Goal: Task Accomplishment & Management: Manage account settings

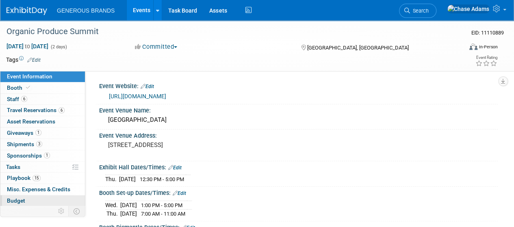
click at [19, 197] on span "Budget" at bounding box center [16, 200] width 18 height 6
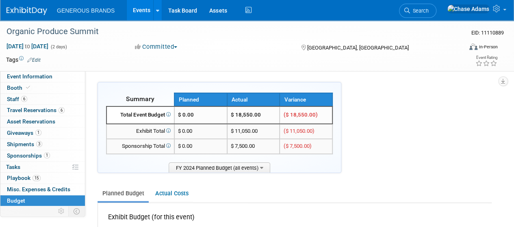
click at [31, 8] on img at bounding box center [26, 11] width 41 height 8
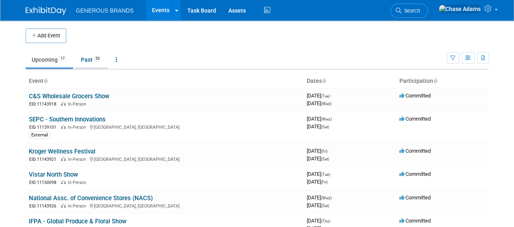
click at [91, 59] on link "Past 53" at bounding box center [91, 59] width 33 height 15
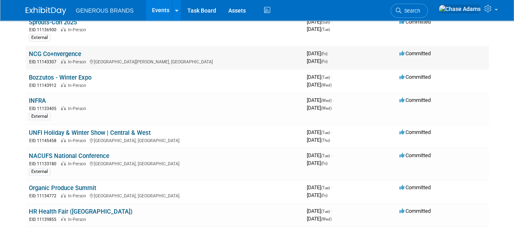
scroll to position [107, 0]
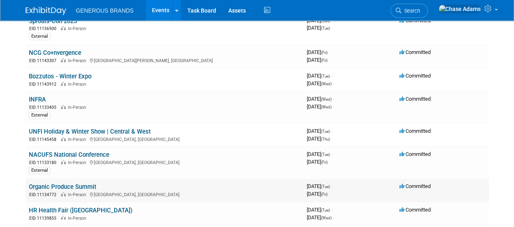
click at [76, 188] on link "Organic Produce Summit" at bounding box center [62, 186] width 67 height 7
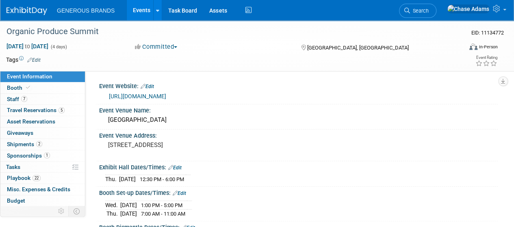
scroll to position [19, 0]
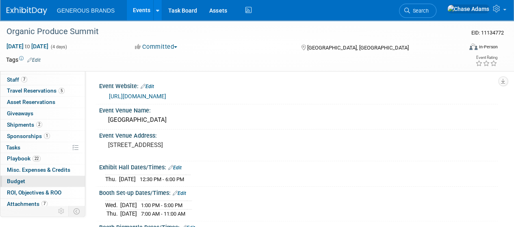
click at [17, 180] on span "Budget" at bounding box center [16, 181] width 18 height 6
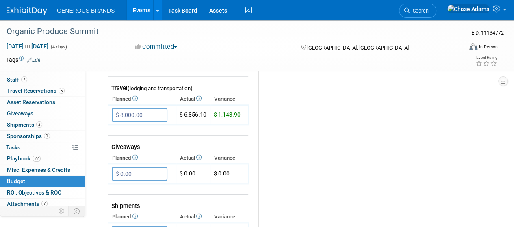
scroll to position [326, 0]
click at [24, 11] on img at bounding box center [26, 11] width 41 height 8
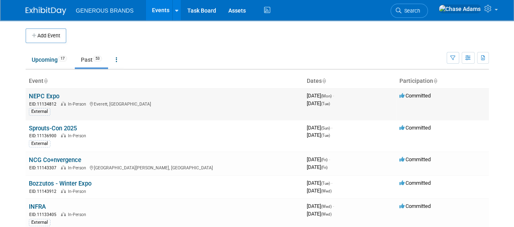
click at [40, 95] on link "NEPC Expo" at bounding box center [44, 96] width 30 height 7
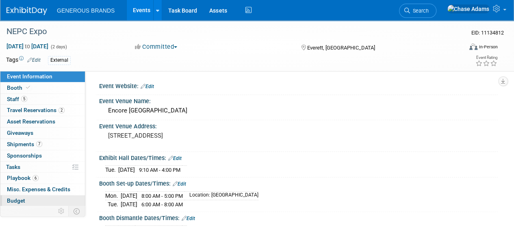
click at [25, 203] on link "Budget" at bounding box center [42, 200] width 84 height 11
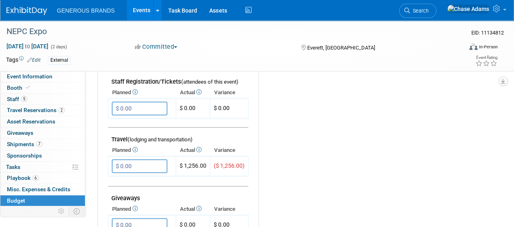
scroll to position [281, 0]
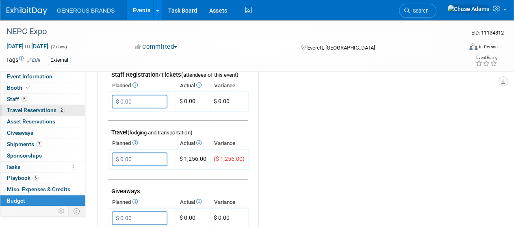
click at [67, 112] on link "2 Travel Reservations 2" at bounding box center [42, 110] width 84 height 11
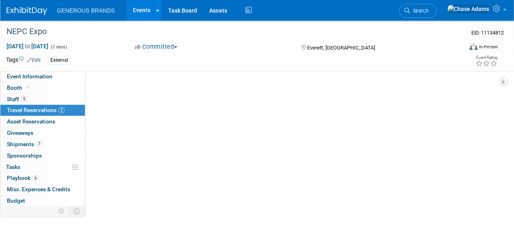
scroll to position [0, 0]
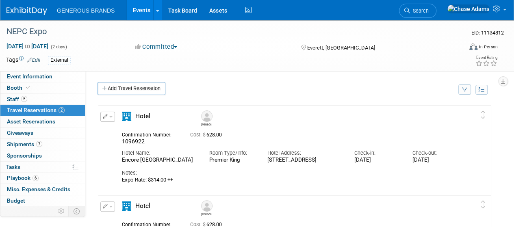
click at [110, 112] on button "button" at bounding box center [107, 117] width 15 height 10
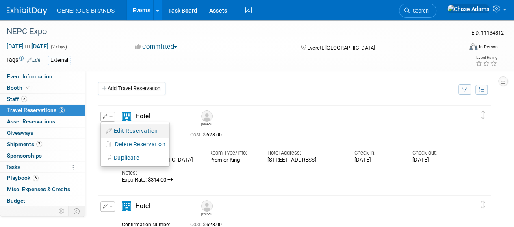
click at [128, 131] on button "Edit Reservation" at bounding box center [135, 131] width 69 height 12
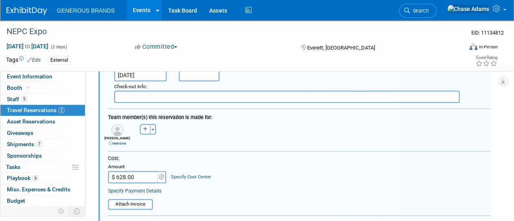
scroll to position [258, 0]
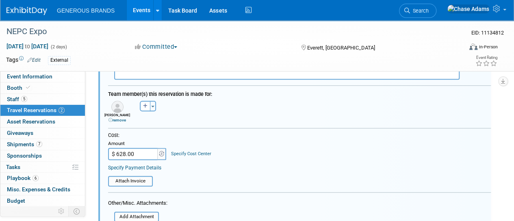
drag, startPoint x: 141, startPoint y: 155, endPoint x: 90, endPoint y: 153, distance: 51.2
click at [90, 153] on div "Event Information Event Info Booth Booth 5 Staff 5 Staff 2 Travel Reservations …" at bounding box center [257, 89] width 514 height 652
drag, startPoint x: 140, startPoint y: 153, endPoint x: 108, endPoint y: 151, distance: 31.8
click at [108, 151] on input "$ 628.00" at bounding box center [133, 154] width 51 height 12
type input "$"
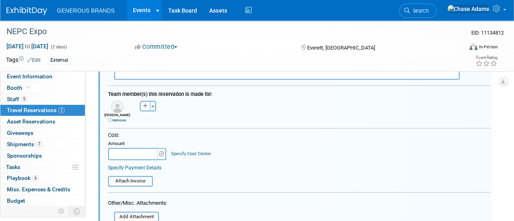
type input "$ 0.00"
click at [180, 132] on div "Cost:" at bounding box center [299, 135] width 382 height 7
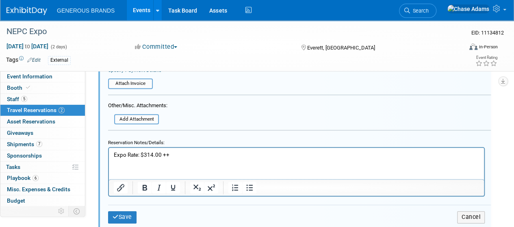
scroll to position [402, 0]
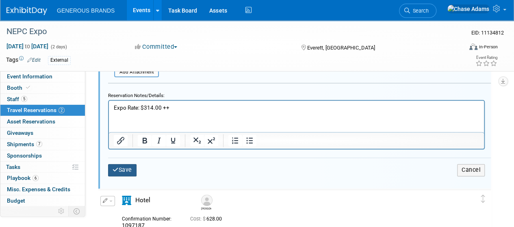
click at [123, 173] on button "Save" at bounding box center [122, 170] width 28 height 12
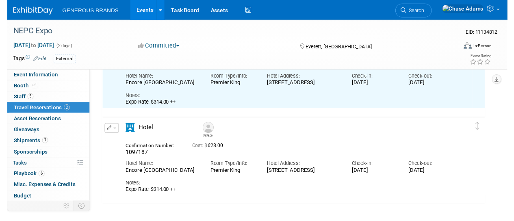
scroll to position [76, 0]
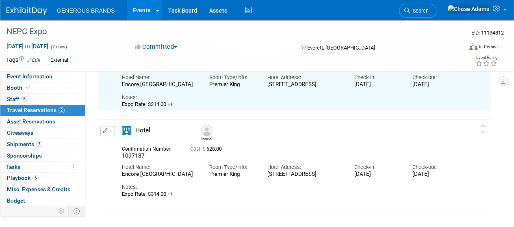
click at [110, 131] on span "button" at bounding box center [110, 131] width 3 height 2
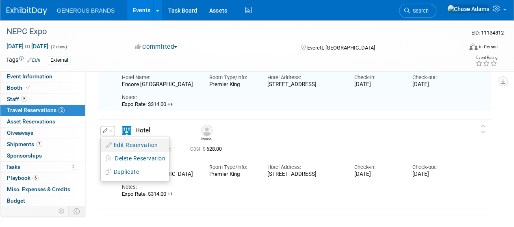
click at [120, 146] on button "Edit Reservation" at bounding box center [135, 145] width 69 height 12
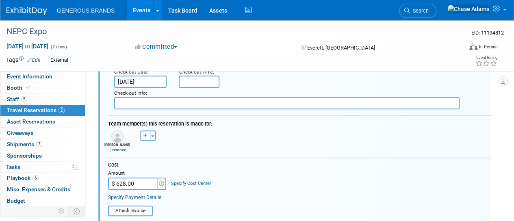
scroll to position [322, 0]
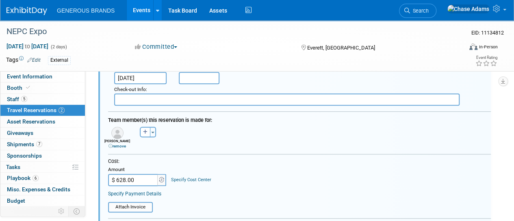
drag, startPoint x: 140, startPoint y: 177, endPoint x: 145, endPoint y: 173, distance: 5.9
click at [145, 174] on input "$ 628.00" at bounding box center [133, 180] width 51 height 12
type input "$"
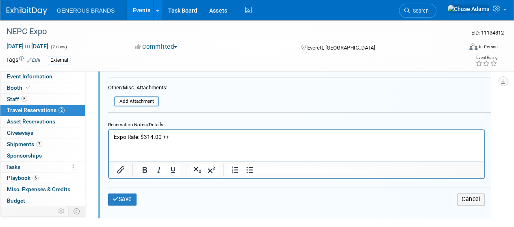
scroll to position [464, 0]
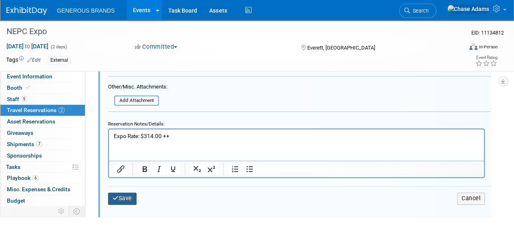
type input "$ 0.00"
click at [112, 198] on icon "submit" at bounding box center [115, 198] width 6 height 6
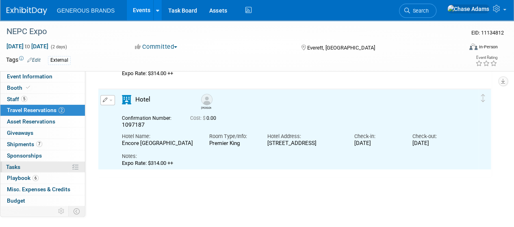
scroll to position [103, 0]
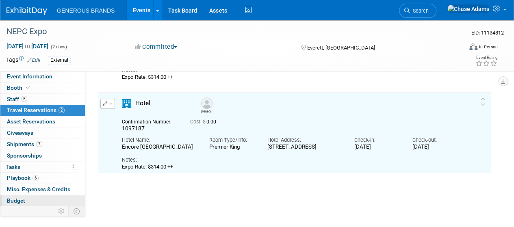
click at [26, 199] on link "Budget" at bounding box center [42, 200] width 84 height 11
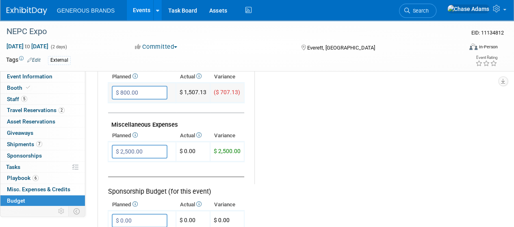
scroll to position [466, 0]
click at [160, 11] on link at bounding box center [157, 10] width 9 height 20
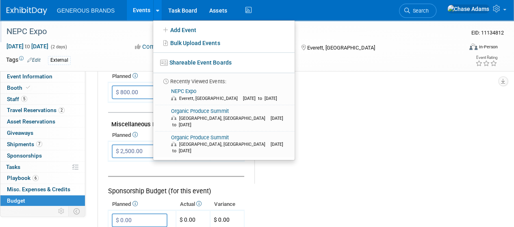
click at [329, 34] on div "NEPC Expo" at bounding box center [230, 31] width 452 height 15
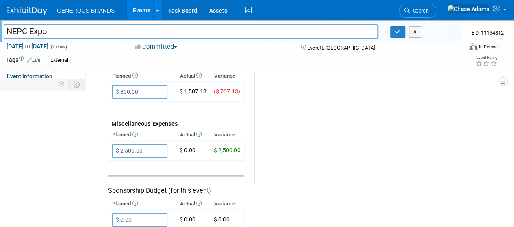
click at [397, 33] on icon "button" at bounding box center [398, 31] width 6 height 5
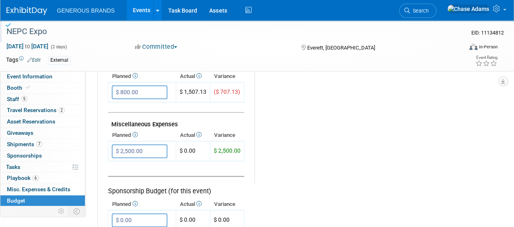
click at [24, 11] on img at bounding box center [26, 11] width 41 height 8
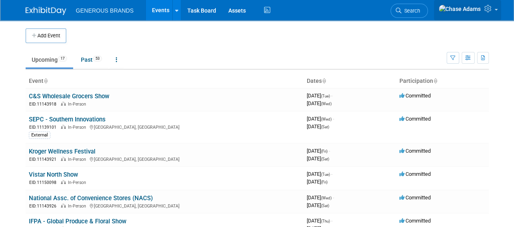
click at [494, 17] on link at bounding box center [467, 10] width 67 height 20
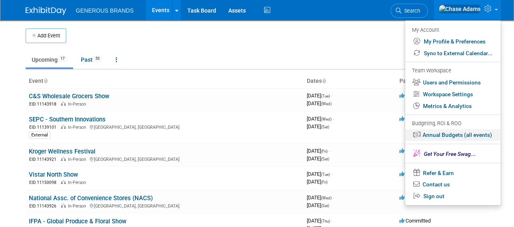
click at [444, 132] on link "Annual Budgets (all events)" at bounding box center [452, 135] width 95 height 12
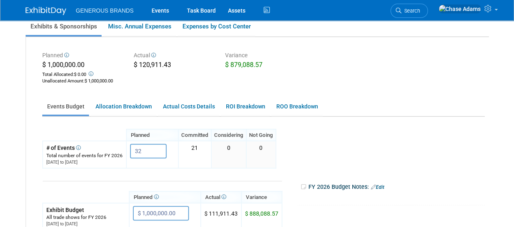
scroll to position [80, 0]
click at [137, 104] on link "Allocation Breakdown" at bounding box center [124, 106] width 66 height 16
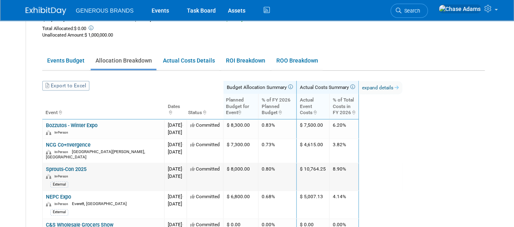
scroll to position [121, 0]
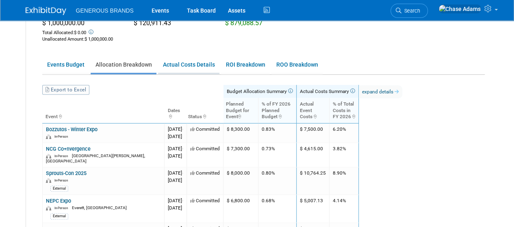
click at [195, 67] on link "Actual Costs Details" at bounding box center [188, 65] width 61 height 16
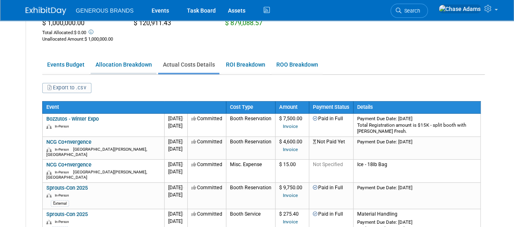
click at [138, 68] on link "Allocation Breakdown" at bounding box center [124, 65] width 66 height 16
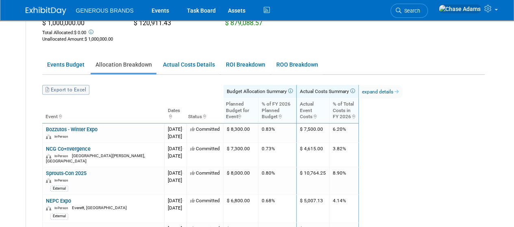
click at [72, 90] on link "Export to Excel" at bounding box center [65, 90] width 47 height 10
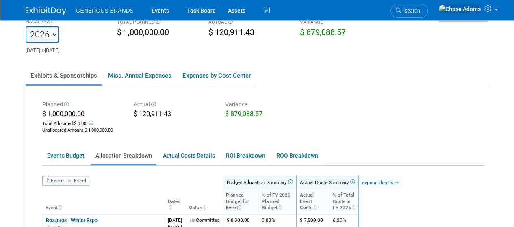
scroll to position [0, 0]
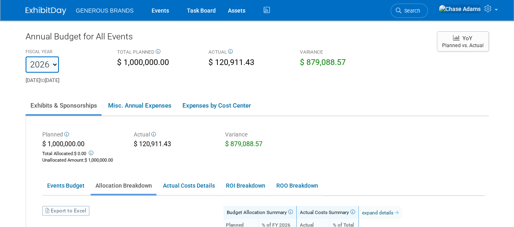
click at [45, 13] on img at bounding box center [46, 11] width 41 height 8
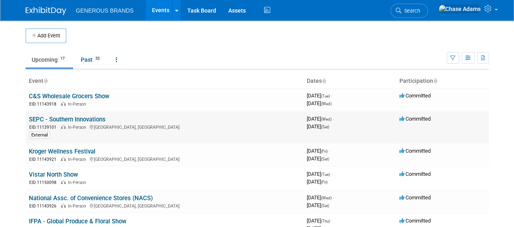
click at [78, 118] on link "SEPC - Southern Innovations" at bounding box center [67, 119] width 77 height 7
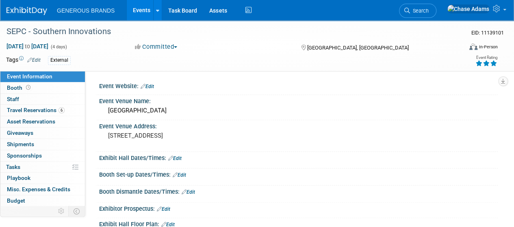
click at [494, 64] on icon at bounding box center [493, 63] width 7 height 6
click at [489, 64] on icon at bounding box center [485, 63] width 7 height 6
click at [480, 65] on icon at bounding box center [478, 63] width 7 height 6
click at [495, 64] on icon at bounding box center [493, 63] width 7 height 6
click at [489, 65] on icon at bounding box center [485, 63] width 7 height 6
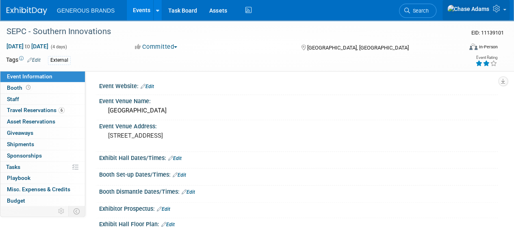
click at [503, 11] on span at bounding box center [504, 10] width 3 height 2
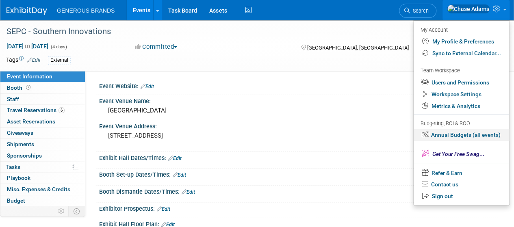
click at [447, 133] on link "Annual Budgets (all events)" at bounding box center [460, 135] width 95 height 12
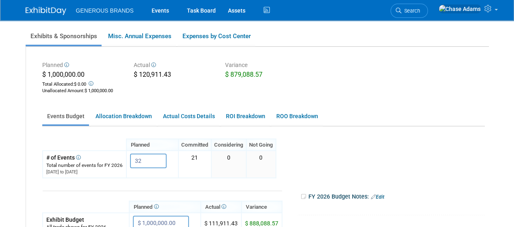
scroll to position [68, 0]
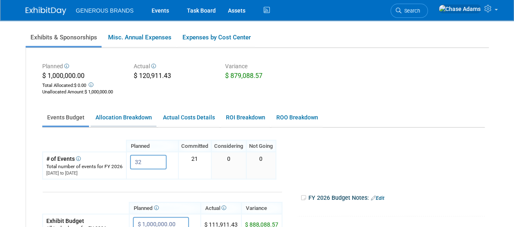
click at [129, 120] on link "Allocation Breakdown" at bounding box center [124, 118] width 66 height 16
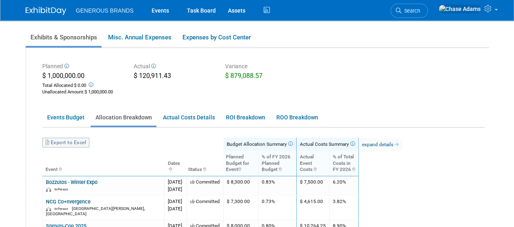
click at [76, 142] on link "Export to Excel" at bounding box center [65, 143] width 47 height 10
